Goal: Find specific page/section

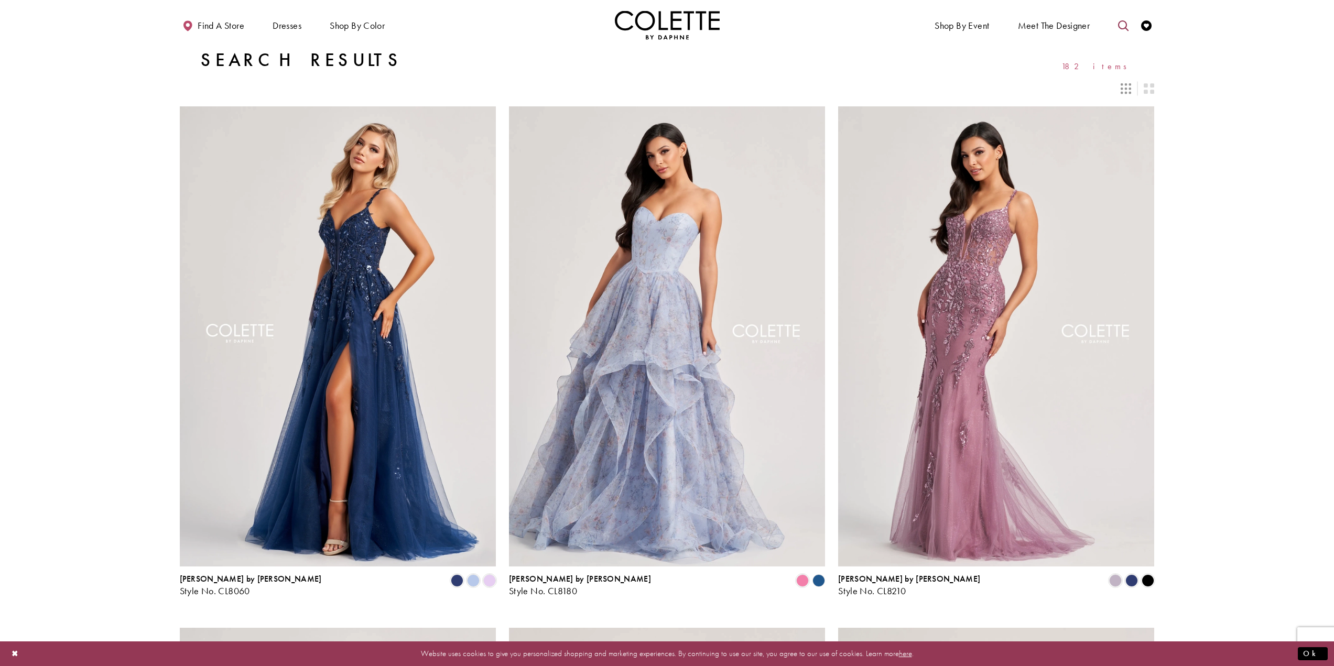
click at [1121, 24] on icon "Toggle search" at bounding box center [1123, 25] width 10 height 10
click at [1086, 18] on input "Search" at bounding box center [1070, 26] width 126 height 16
type input "******"
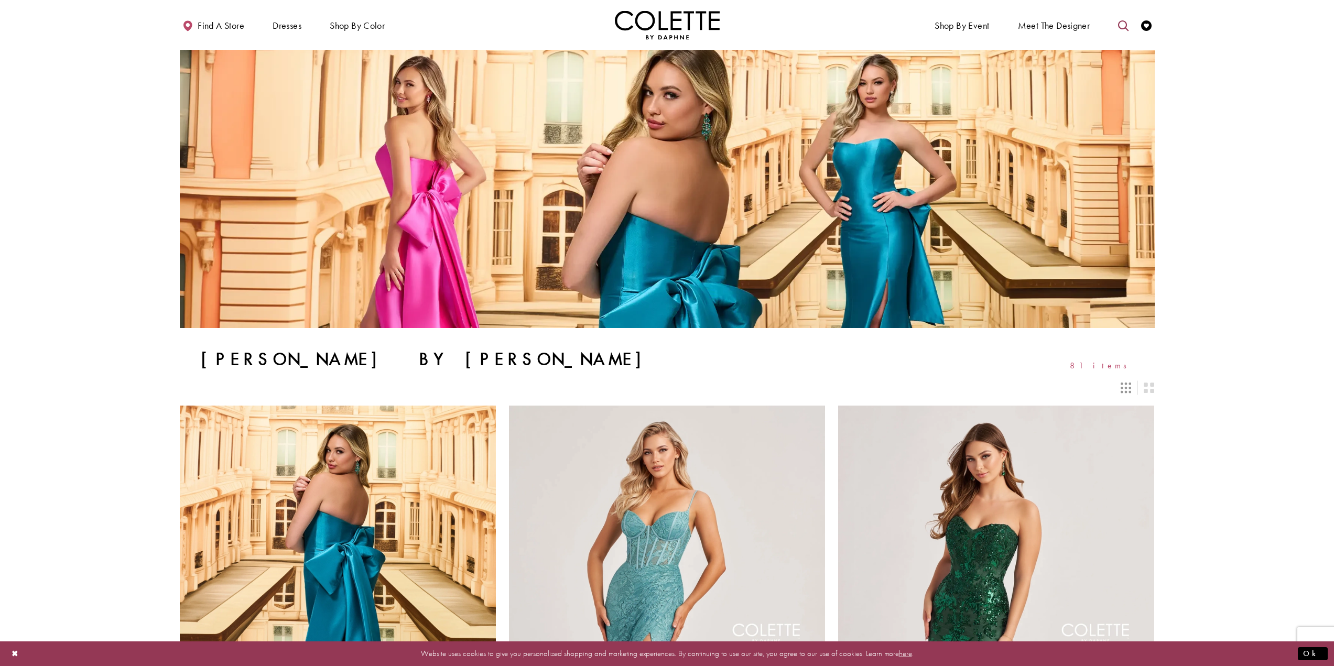
click at [1122, 25] on icon "Toggle search" at bounding box center [1123, 25] width 10 height 10
